Goal: Navigation & Orientation: Find specific page/section

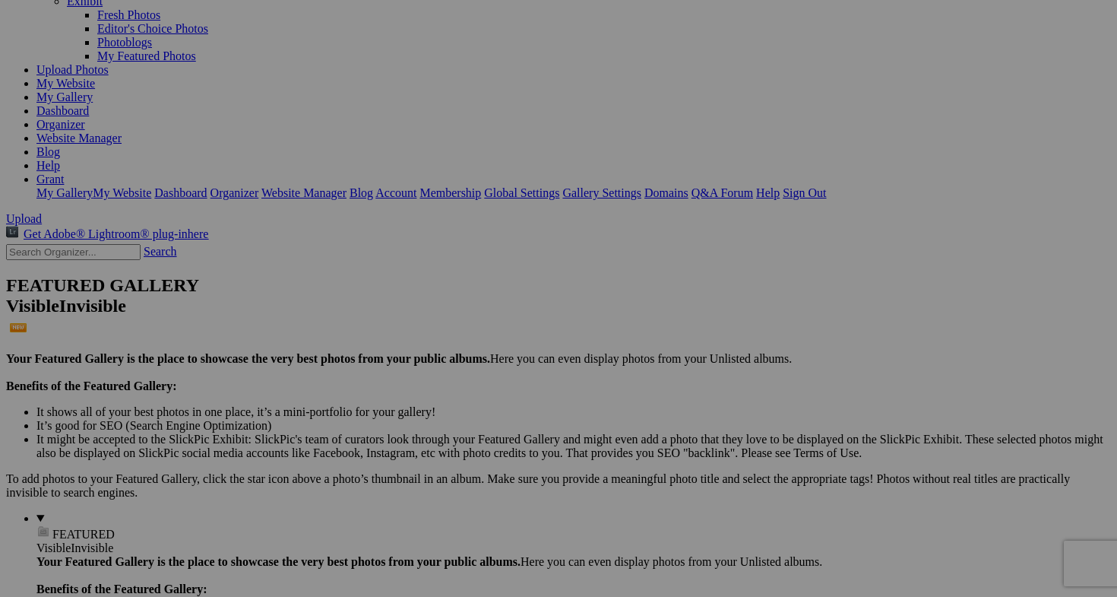
scroll to position [136, 0]
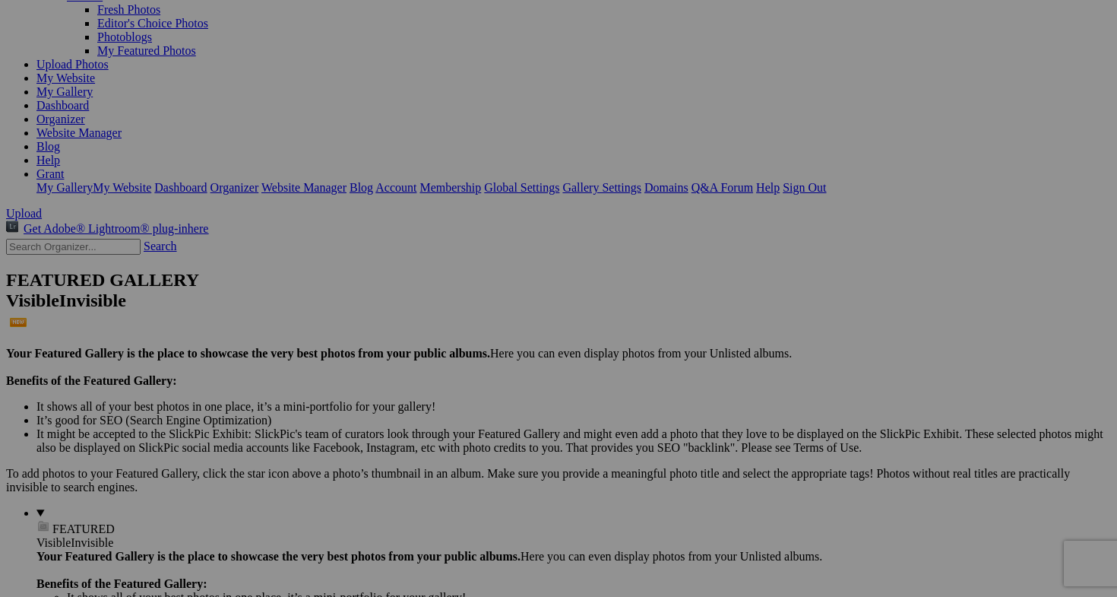
drag, startPoint x: 455, startPoint y: 140, endPoint x: 260, endPoint y: 469, distance: 382.7
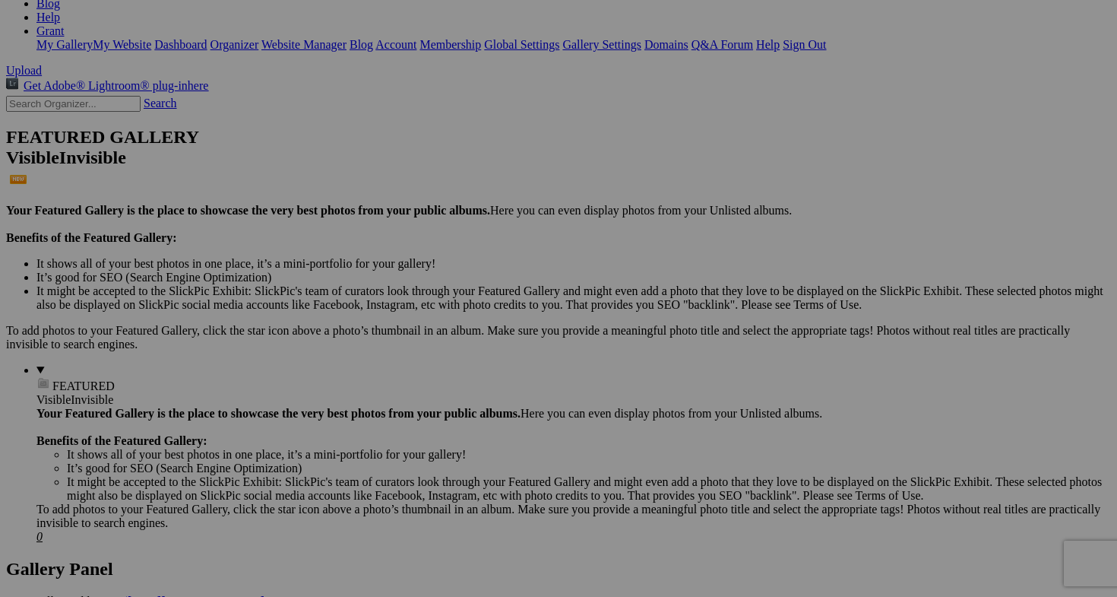
scroll to position [280, 0]
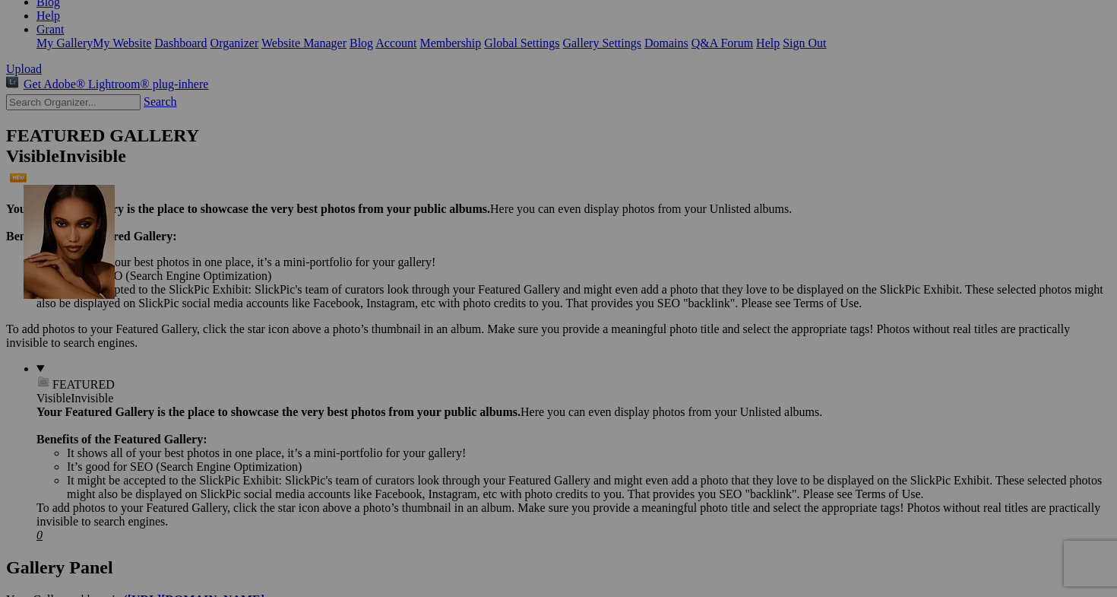
drag, startPoint x: 418, startPoint y: 334, endPoint x: 243, endPoint y: 317, distance: 175.7
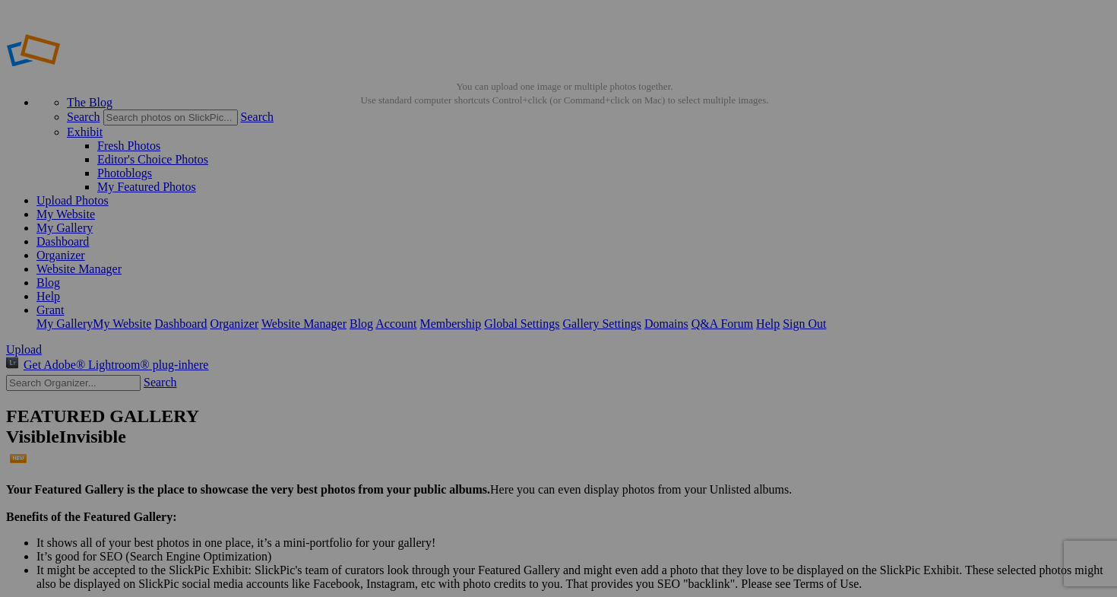
scroll to position [0, 0]
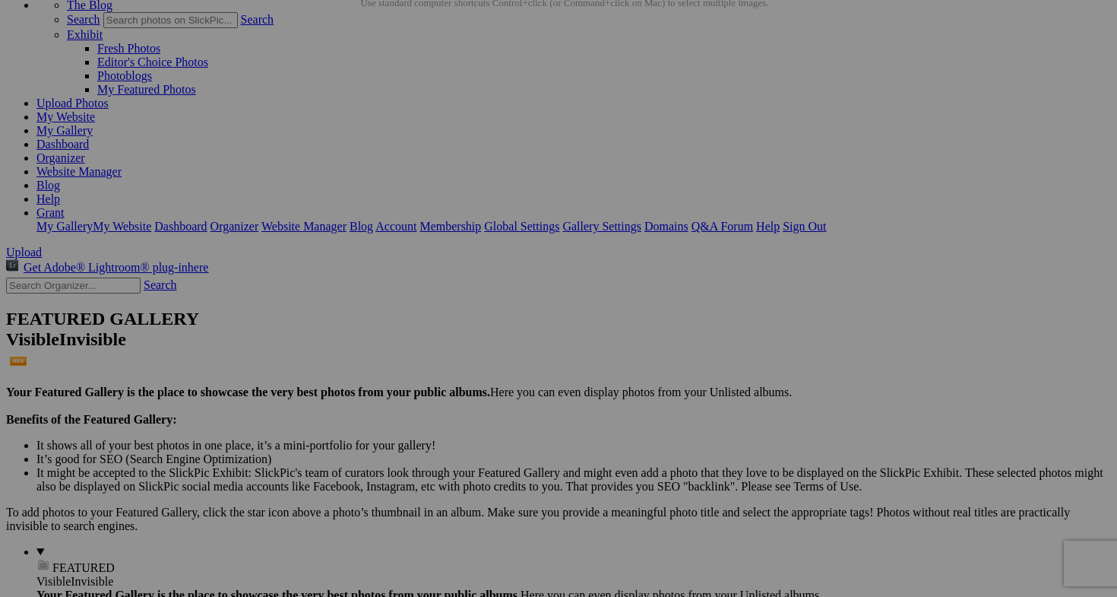
scroll to position [88, 0]
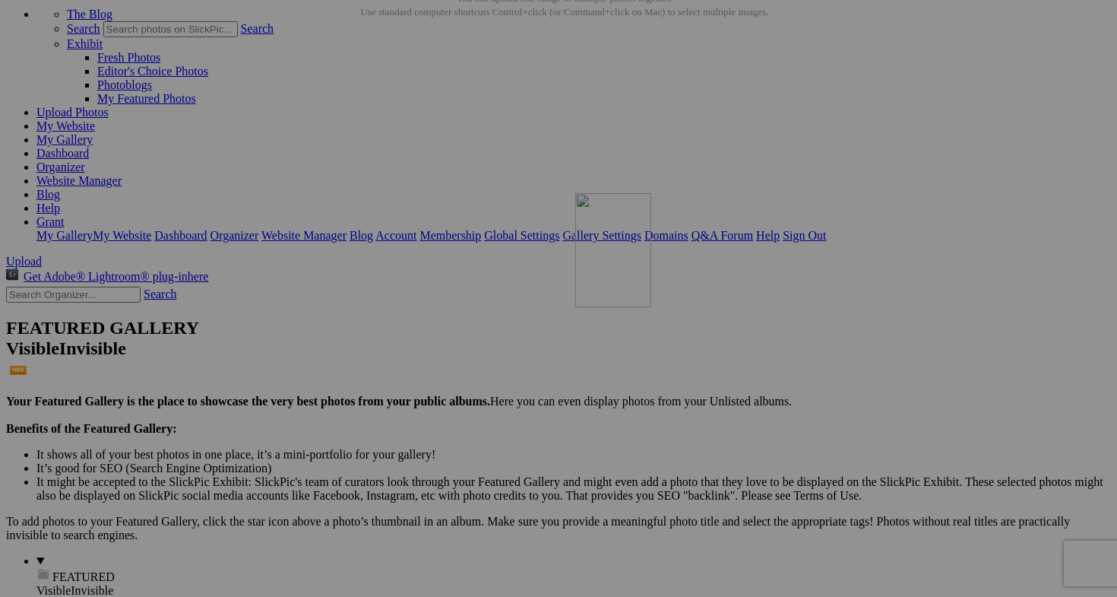
drag, startPoint x: 433, startPoint y: 154, endPoint x: 791, endPoint y: 325, distance: 396.7
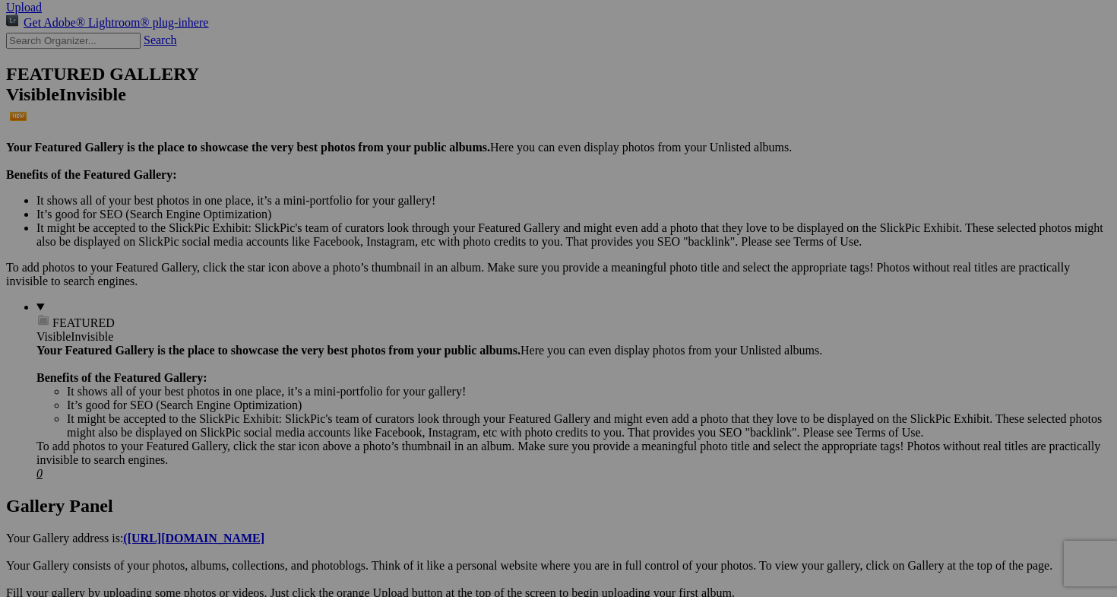
scroll to position [347, 0]
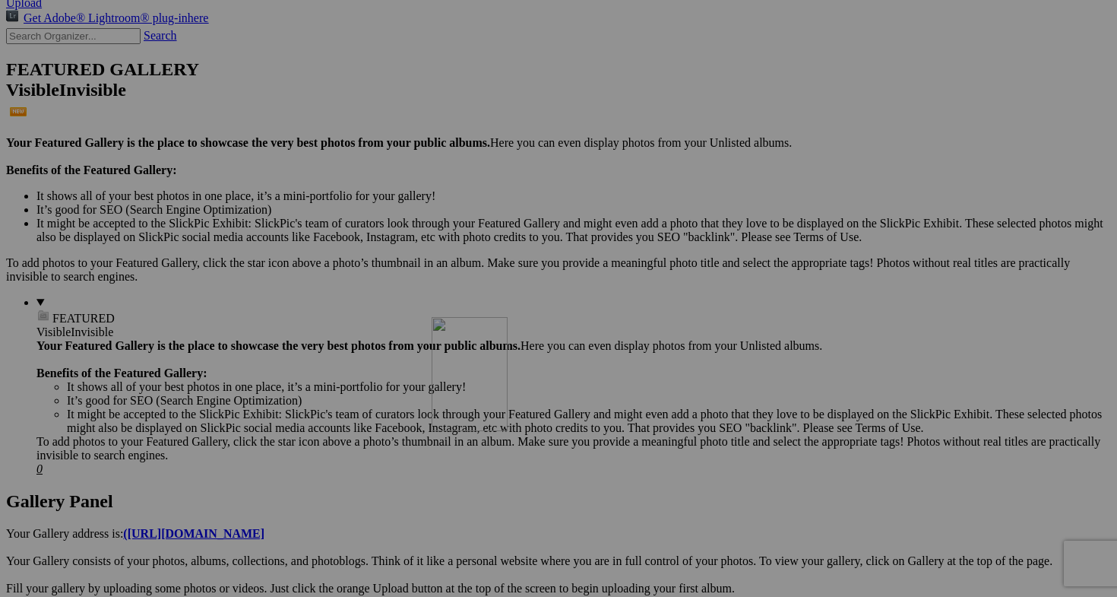
drag, startPoint x: 829, startPoint y: 116, endPoint x: 649, endPoint y: 448, distance: 378.5
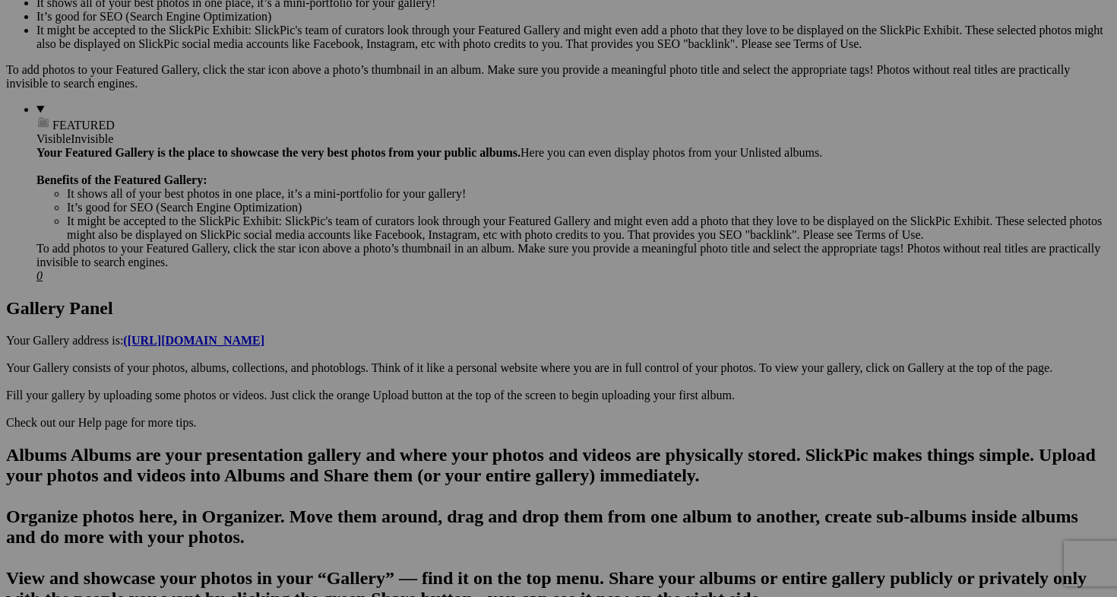
scroll to position [560, 0]
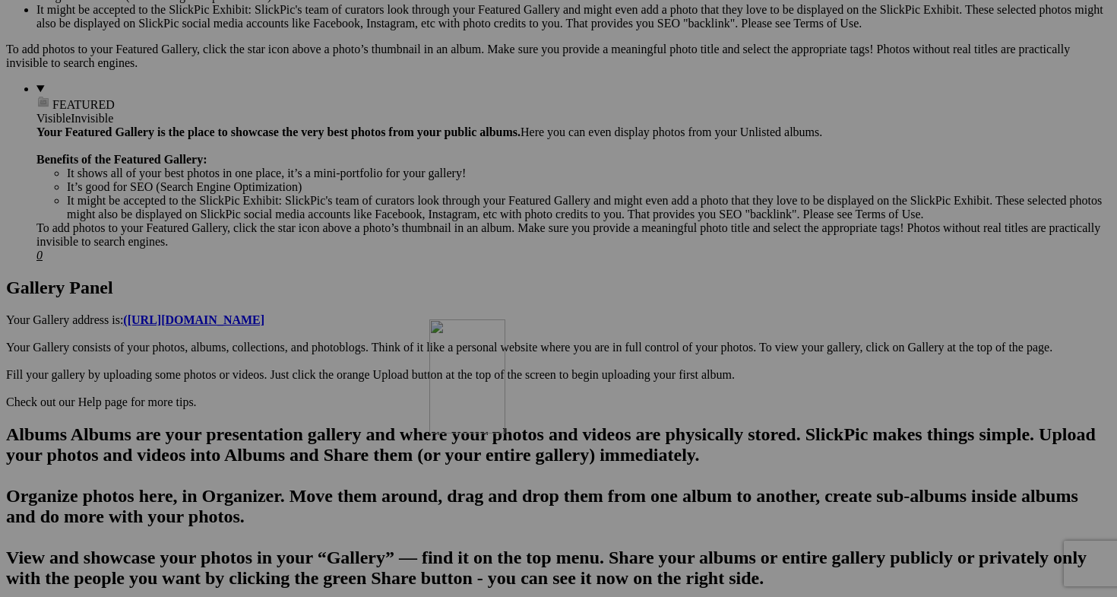
drag, startPoint x: 686, startPoint y: 277, endPoint x: 649, endPoint y: 450, distance: 176.5
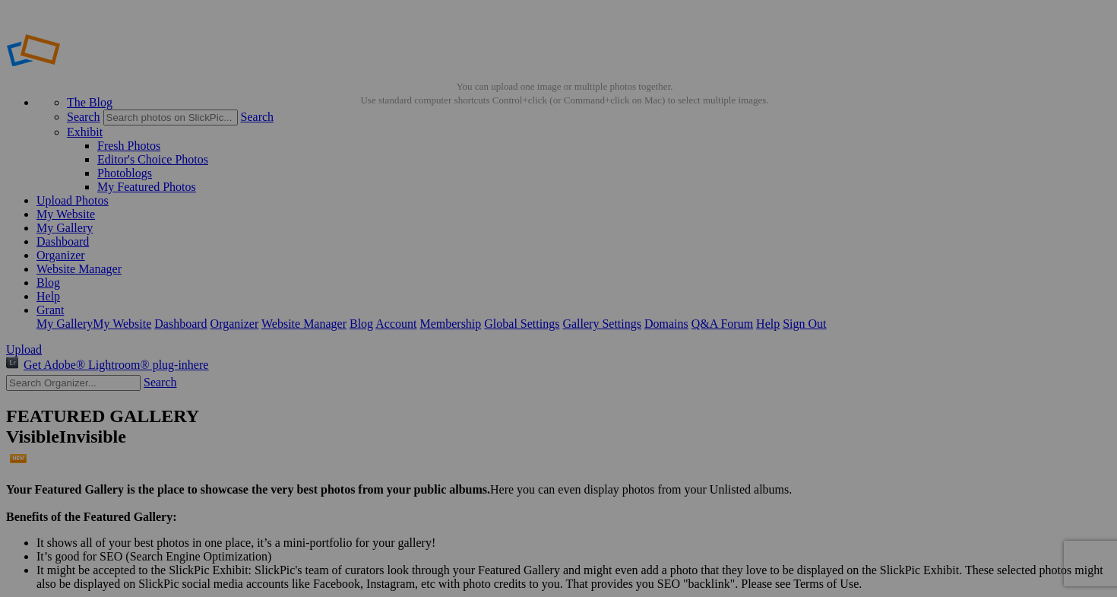
scroll to position [0, 0]
